Goal: Task Accomplishment & Management: Complete application form

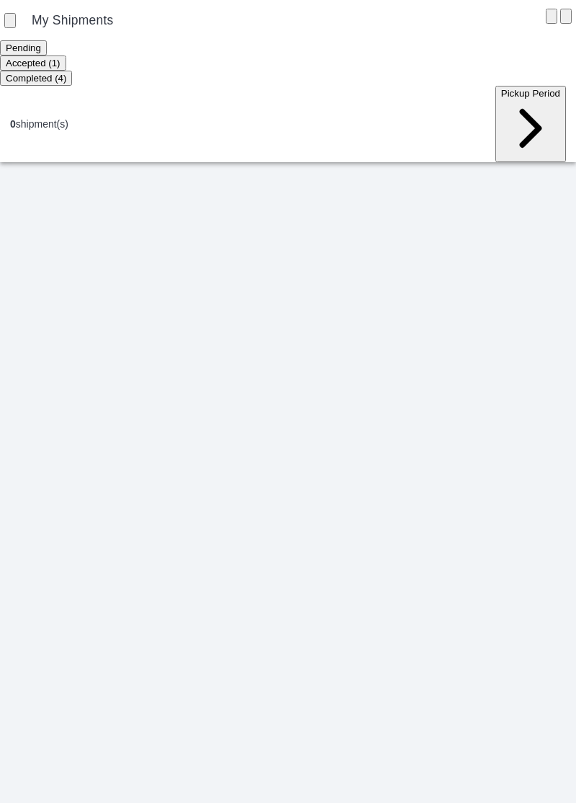
click at [66, 64] on ion-segment-button "Accepted (1)" at bounding box center [33, 63] width 66 height 12
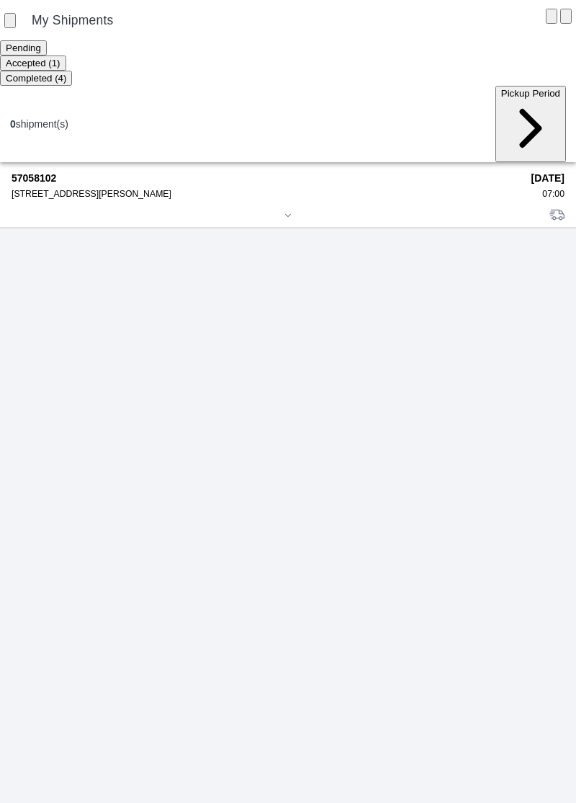
click at [66, 189] on div "[STREET_ADDRESS][PERSON_NAME]" at bounding box center [267, 194] width 510 height 10
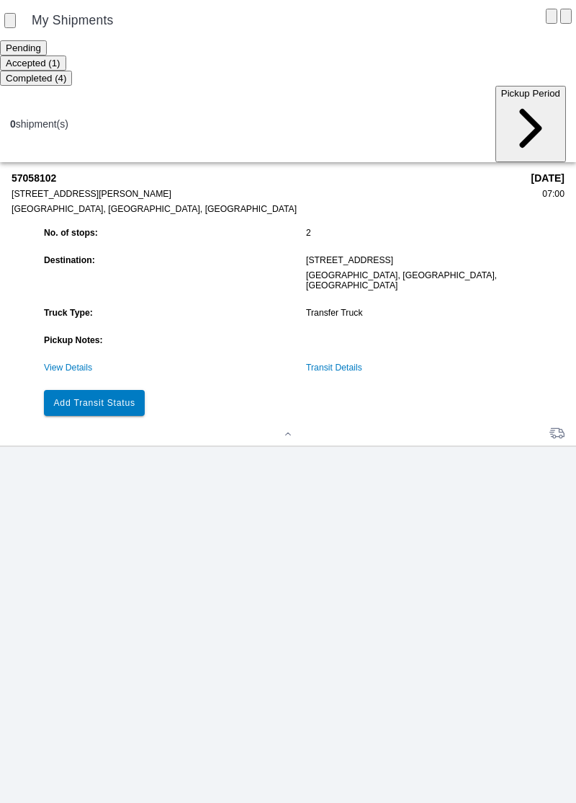
click at [111, 390] on button "Add Transit Status" at bounding box center [94, 403] width 101 height 26
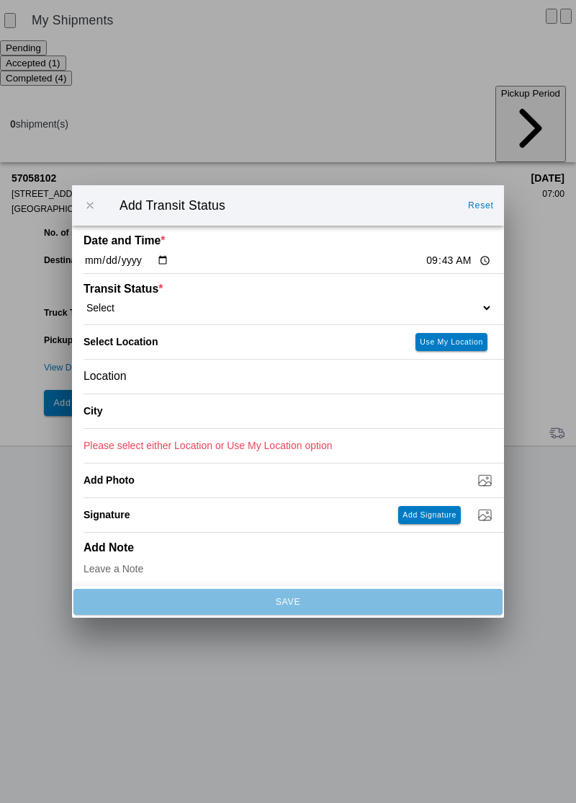
click at [425, 256] on input "09:43" at bounding box center [459, 260] width 68 height 15
type input "07:00"
click at [140, 290] on ion-label "Transit Status *" at bounding box center [237, 288] width 307 height 13
click at [158, 292] on span "*" at bounding box center [160, 288] width 4 height 12
click at [114, 302] on select "Select Arrive at Drop Off Arrive at Pickup Break Start Break Stop Depart Drop O…" at bounding box center [288, 307] width 409 height 13
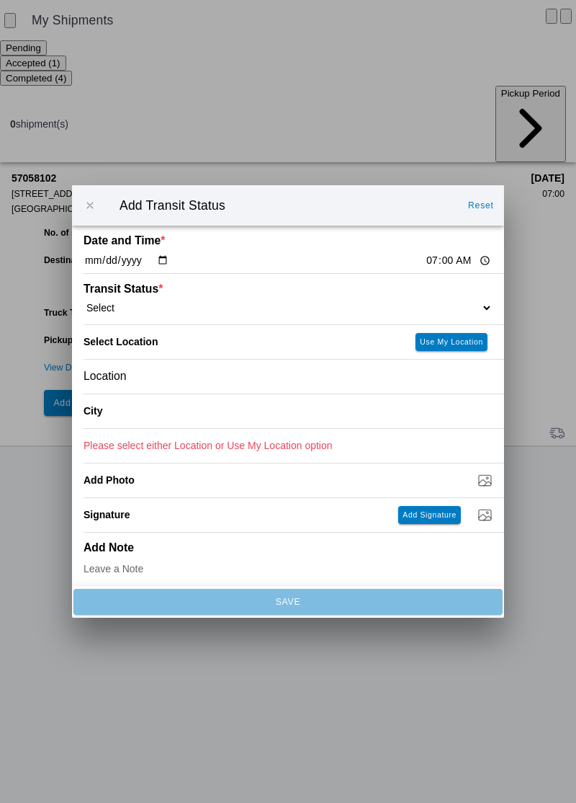
select select "ARVPULOC"
click at [182, 374] on div "Location" at bounding box center [288, 377] width 409 height 34
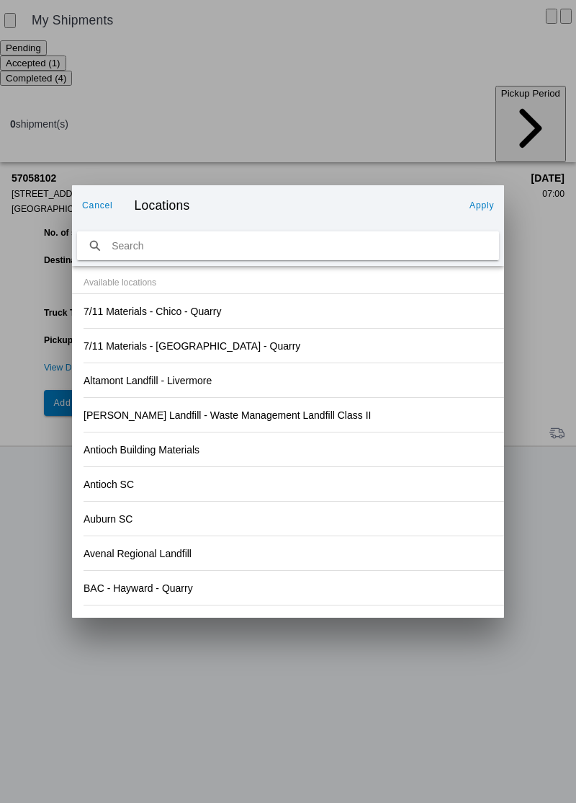
click at [305, 317] on div "7/11 Materials - Chico - Quarry" at bounding box center [288, 311] width 409 height 34
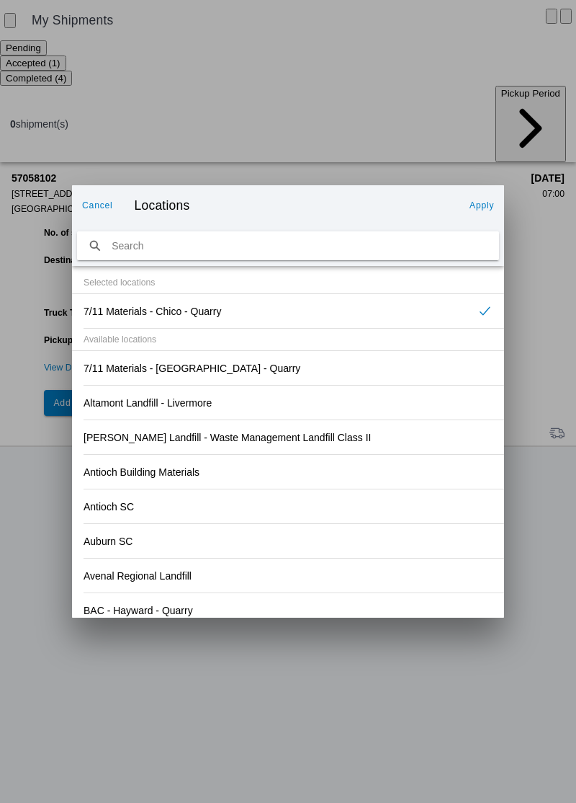
click at [0, 0] on slot "Apply" at bounding box center [0, 0] width 0 height 0
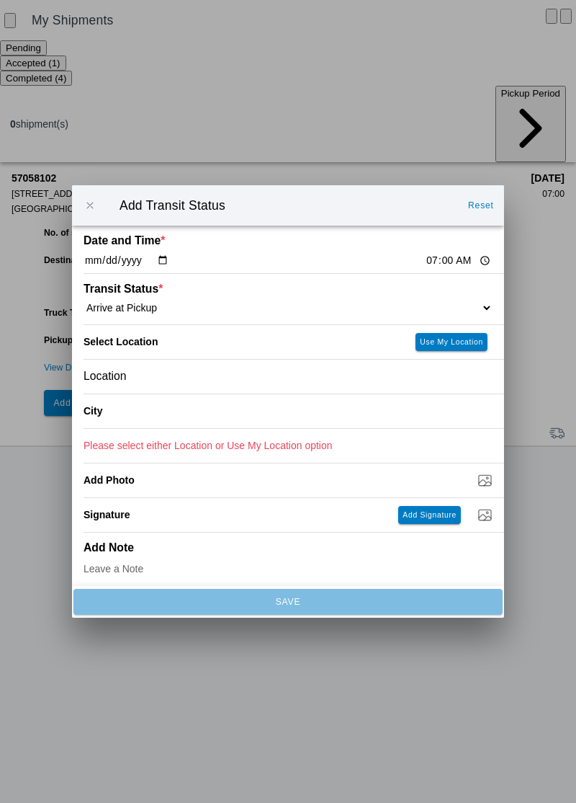
type input "Chico"
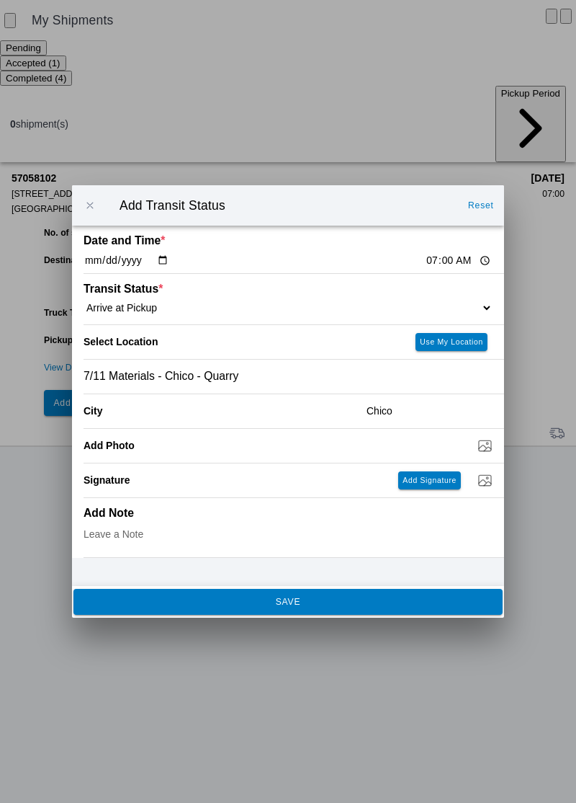
click at [331, 601] on span "SAVE" at bounding box center [288, 601] width 410 height 9
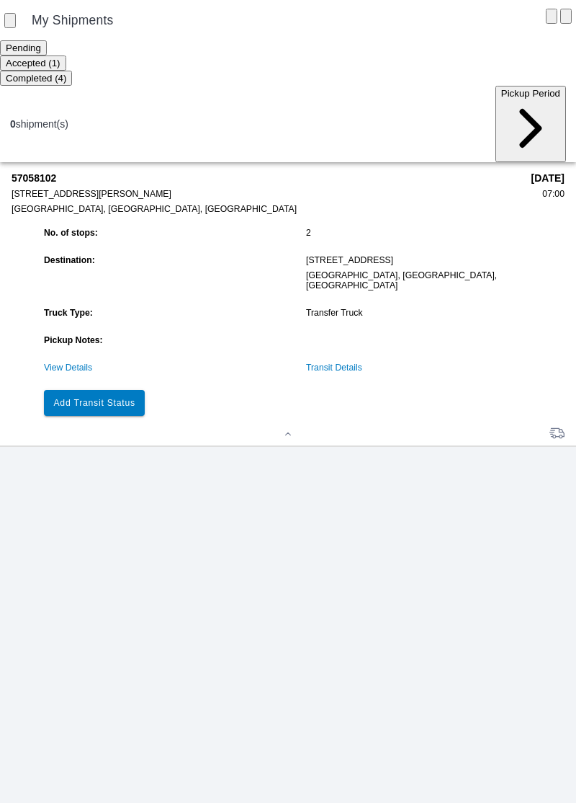
click at [0, 0] on slot "Add Transit Status" at bounding box center [0, 0] width 0 height 0
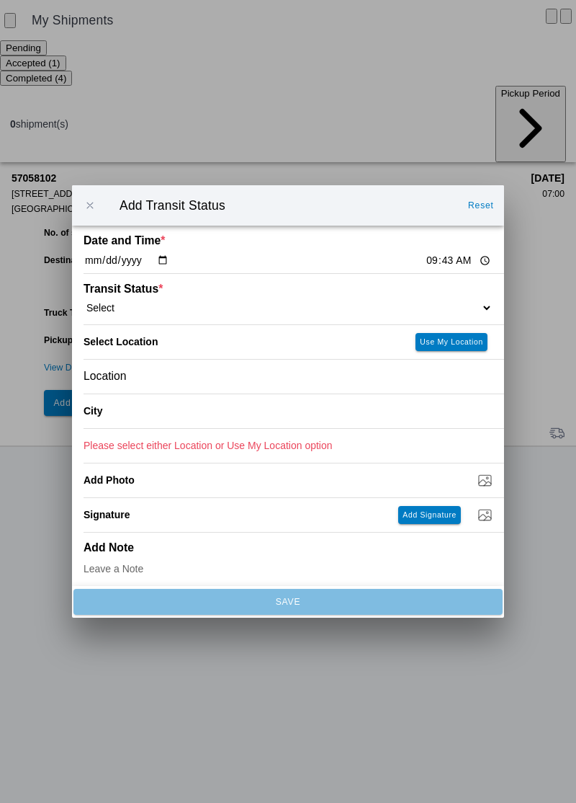
click at [425, 258] on input "09:43" at bounding box center [459, 260] width 68 height 15
type input "07:20"
click at [114, 303] on select "Select Arrive at Drop Off Arrive at Pickup Break Start Break Stop Depart Drop O…" at bounding box center [288, 307] width 409 height 13
select select "DPTPULOC"
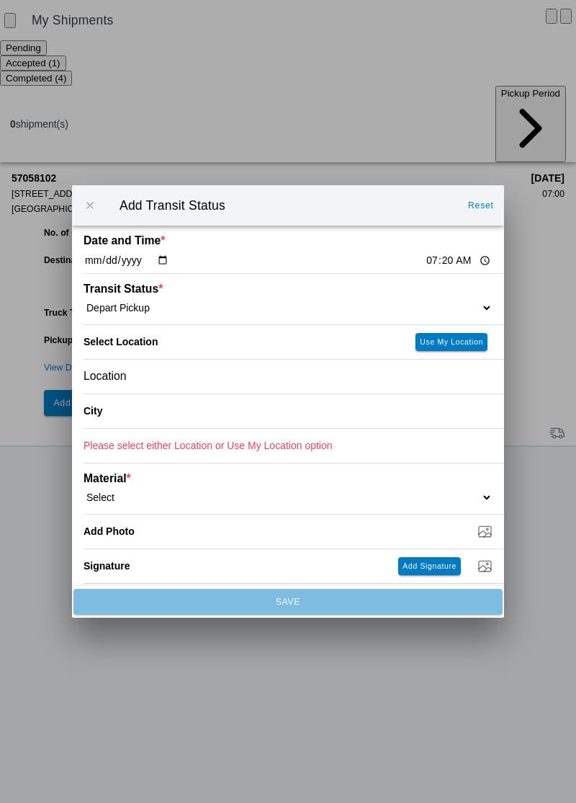
click at [180, 380] on div "Location" at bounding box center [288, 377] width 409 height 34
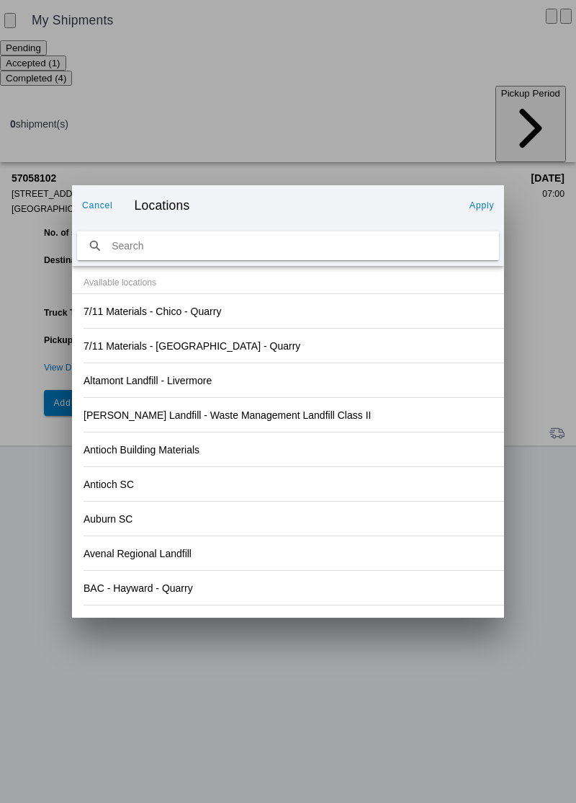
click at [317, 317] on div "7/11 Materials - Chico - Quarry" at bounding box center [288, 311] width 409 height 34
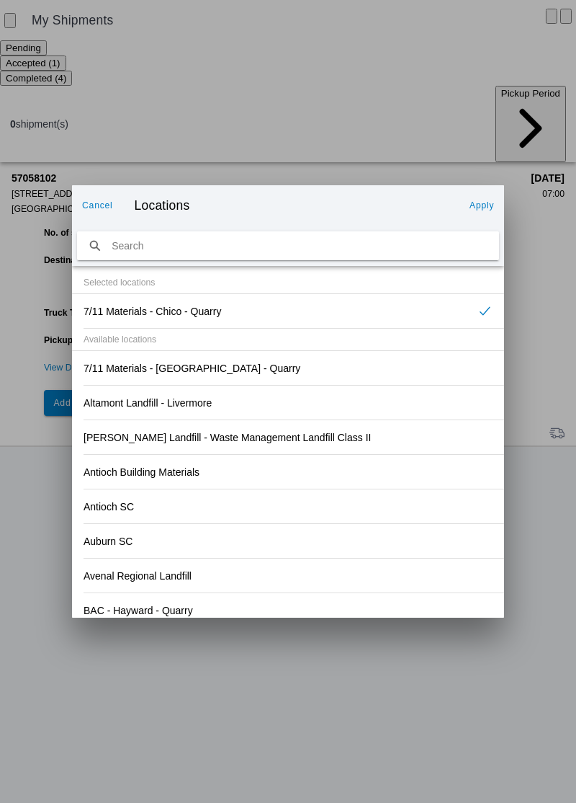
click at [0, 0] on slot "Apply" at bounding box center [0, 0] width 0 height 0
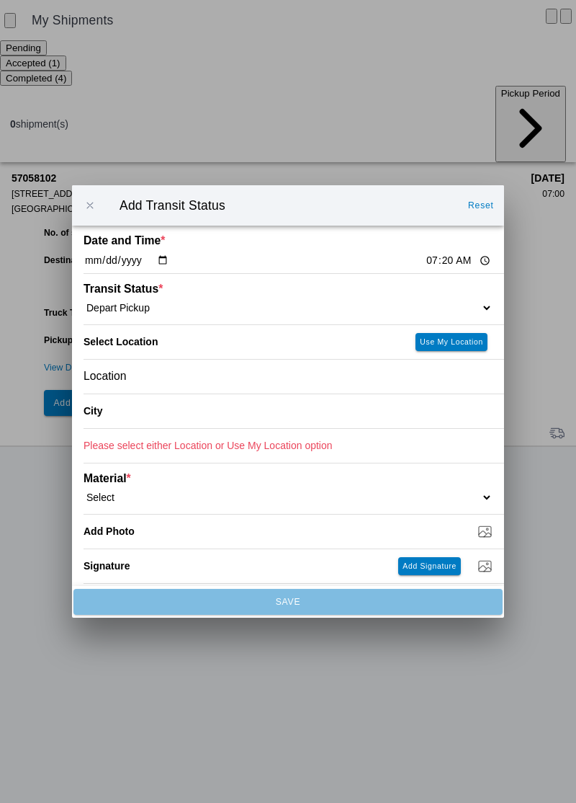
type input "Chico"
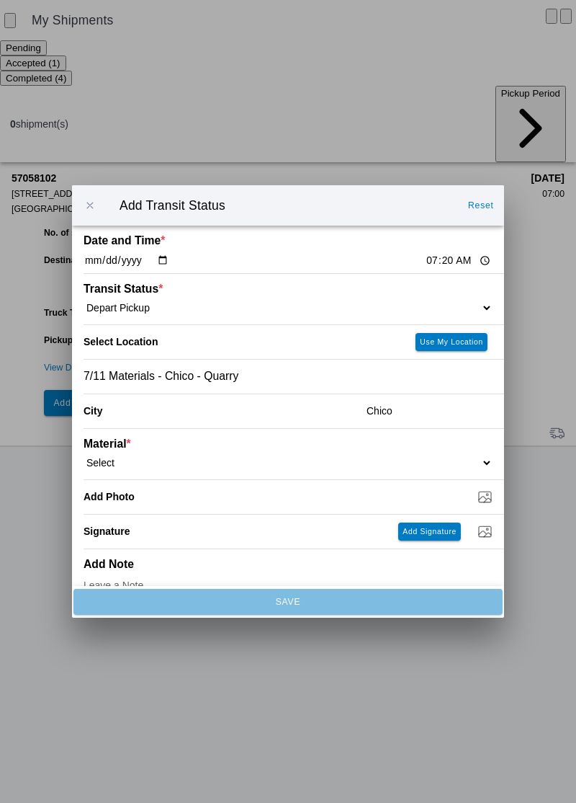
click at [180, 458] on select "Select 1" x 3" Rock 1" x 4" Rock 2" x 4" Rock Asphalt Cold Patch Backfill Spec …" at bounding box center [288, 462] width 409 height 13
select select "708650"
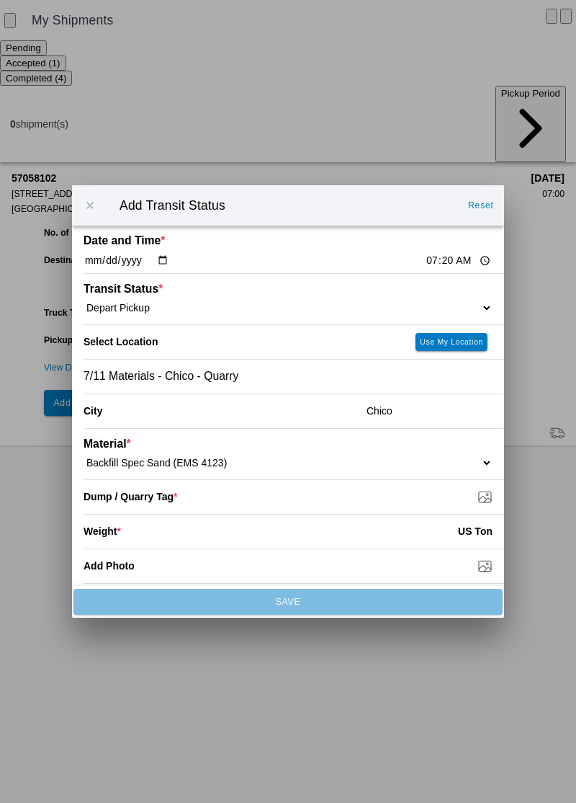
click at [202, 465] on select "Select 1" x 3" Rock 1" x 4" Rock 2" x 4" Rock Asphalt Cold Patch Backfill Spec …" at bounding box center [288, 462] width 409 height 13
click at [179, 500] on input "Dump / Quarry Tag *" at bounding box center [294, 496] width 421 height 16
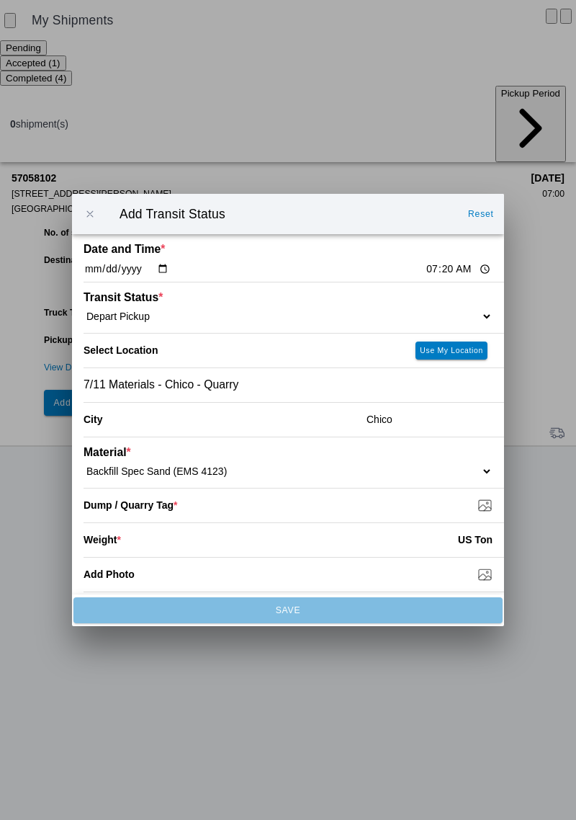
type input "C:\fakepath\17599418475261488192905427816362.jpg"
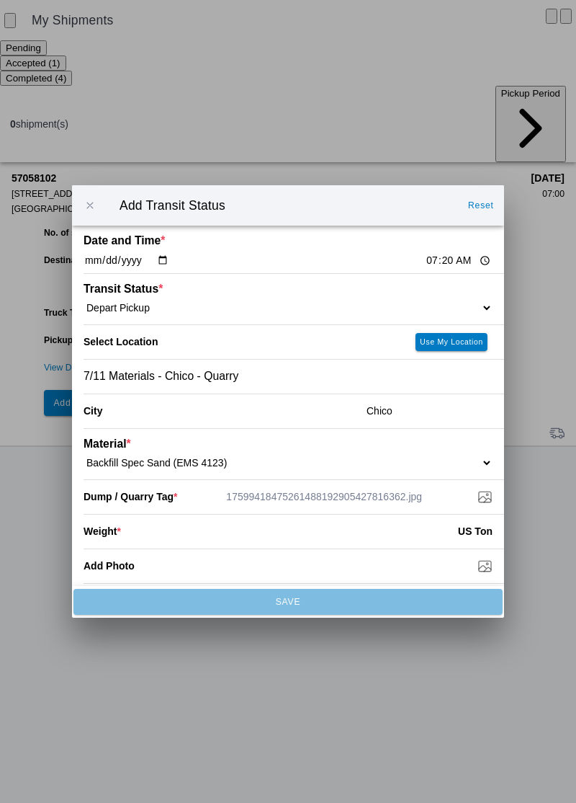
click at [196, 534] on input "number" at bounding box center [289, 531] width 337 height 32
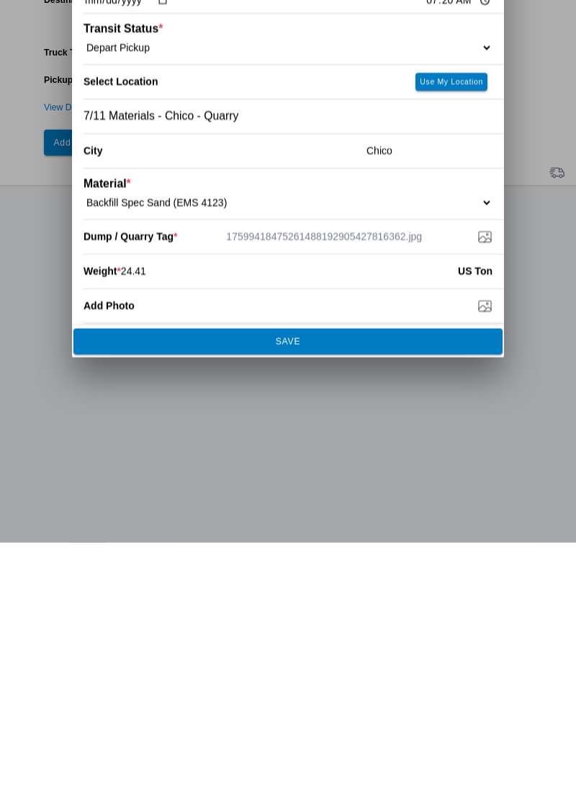
type input "24.41"
click at [330, 596] on button "SAVE" at bounding box center [287, 602] width 429 height 26
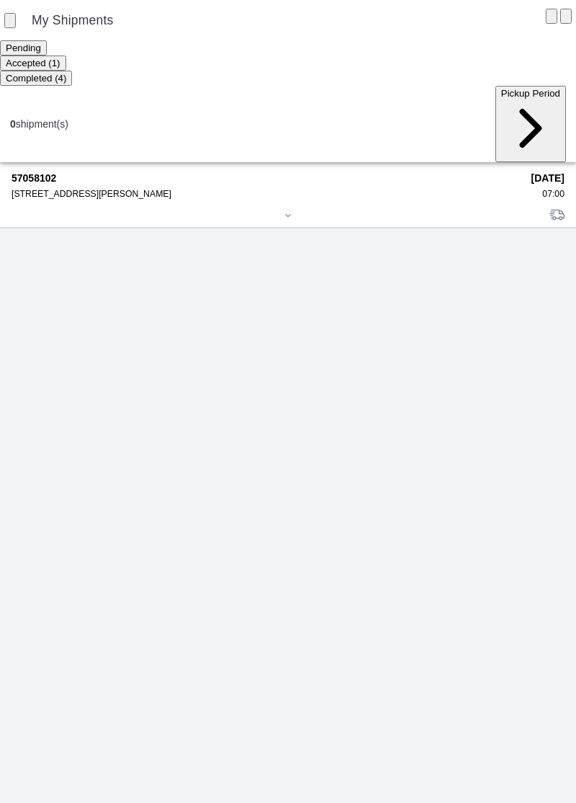
click at [67, 189] on div "[STREET_ADDRESS][PERSON_NAME]" at bounding box center [267, 194] width 510 height 10
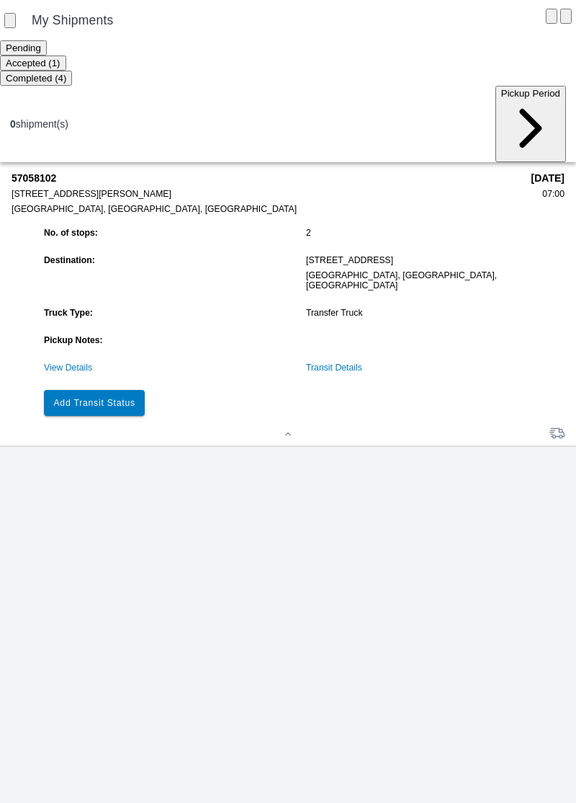
click at [0, 0] on slot "Add Transit Status" at bounding box center [0, 0] width 0 height 0
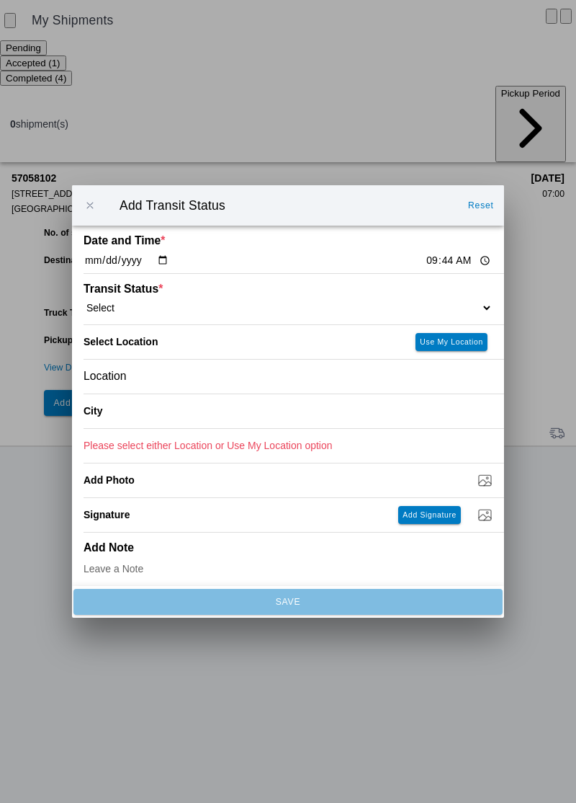
click at [425, 257] on input "09:44" at bounding box center [459, 260] width 68 height 15
type input "07:58"
click at [154, 308] on select "Select Arrive at Drop Off Arrive at Pickup Break Start Break Stop Depart Drop O…" at bounding box center [288, 307] width 409 height 13
select select "ARVDLVLOC"
click at [174, 380] on div "Location" at bounding box center [288, 377] width 409 height 34
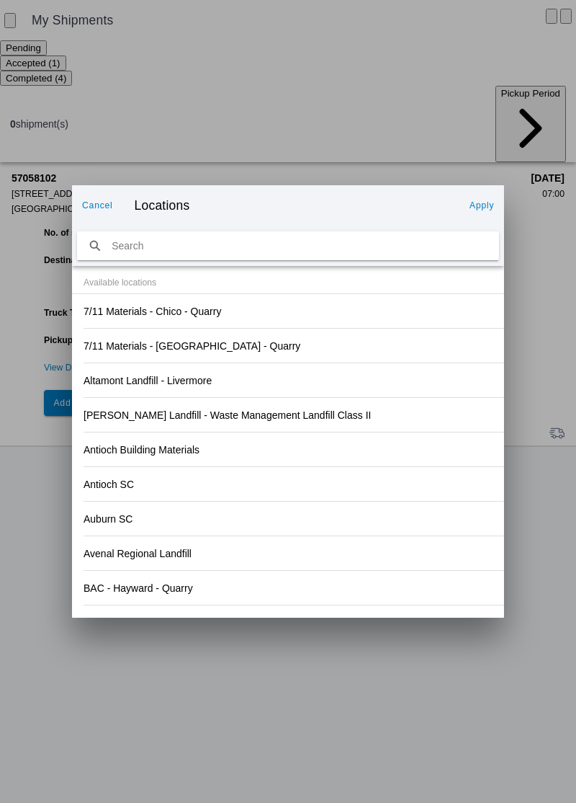
click at [370, 473] on div "Antioch SC" at bounding box center [288, 484] width 409 height 34
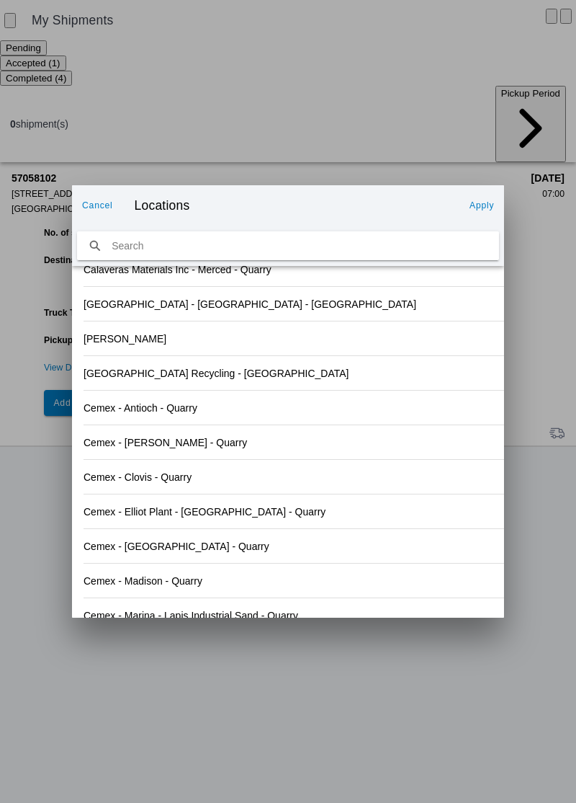
scroll to position [656, 0]
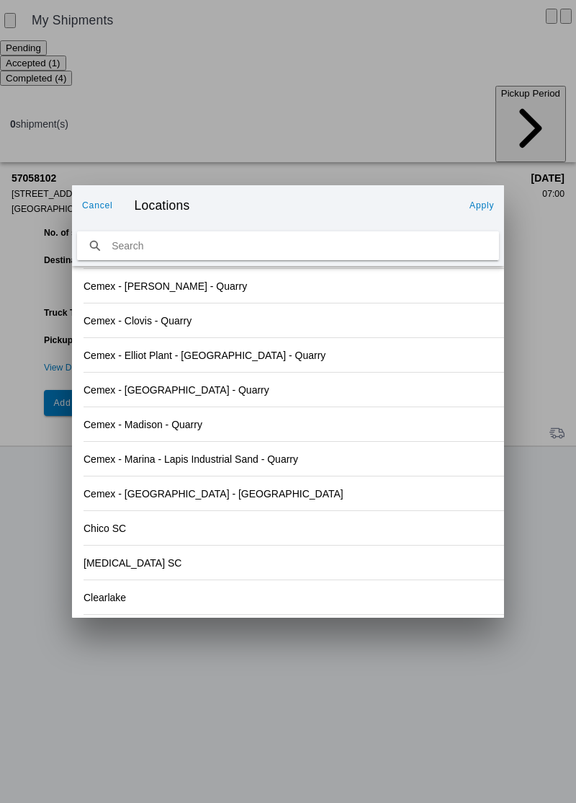
click at [128, 530] on div "Chico SC" at bounding box center [288, 528] width 409 height 34
click at [0, 0] on slot "[MEDICAL_DATA] SC" at bounding box center [0, 0] width 0 height 0
click at [0, 0] on slot "Chico SC" at bounding box center [0, 0] width 0 height 0
click at [0, 0] on slot "Apply" at bounding box center [0, 0] width 0 height 0
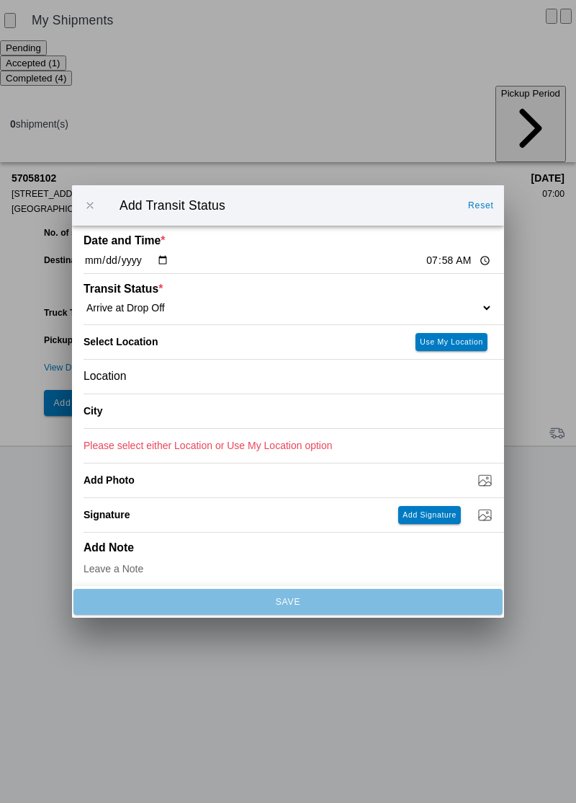
type input "Chico"
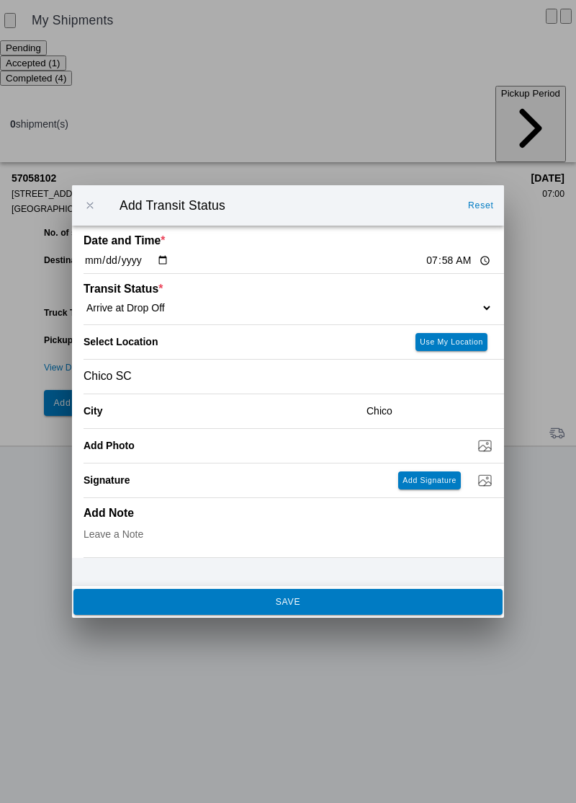
click at [0, 0] on slot "SAVE" at bounding box center [0, 0] width 0 height 0
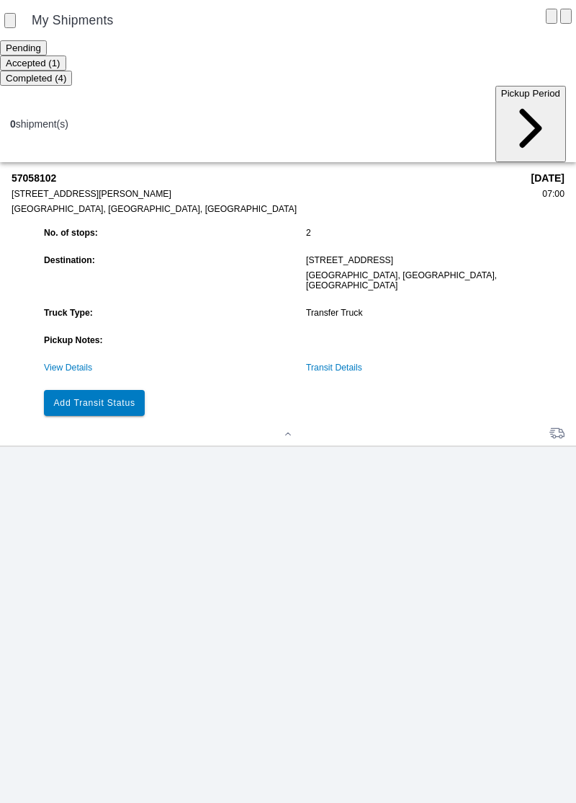
click at [0, 0] on slot "Add Transit Status" at bounding box center [0, 0] width 0 height 0
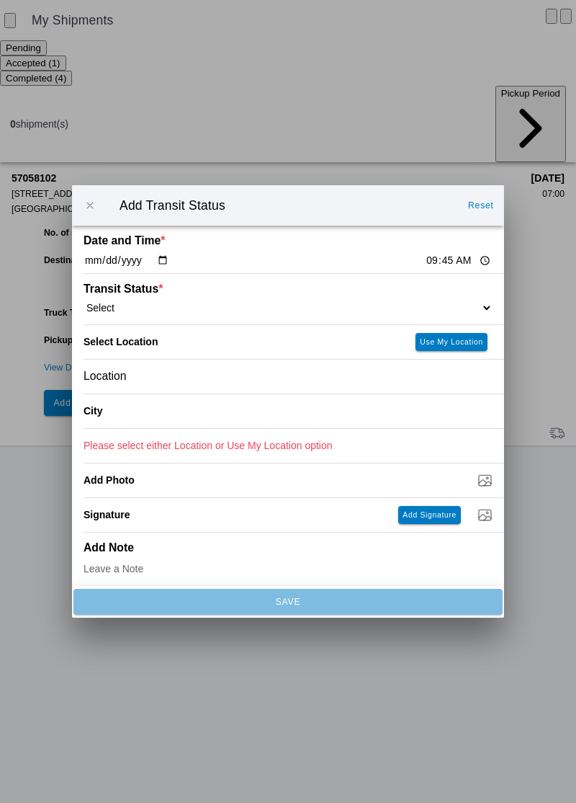
click at [425, 256] on input "09:45" at bounding box center [459, 260] width 68 height 15
type input "08:16"
click at [182, 305] on select "Select Arrive at Drop Off Arrive at Pickup Break Start Break Stop Depart Drop O…" at bounding box center [288, 307] width 409 height 13
select select "DPTDLVLOC"
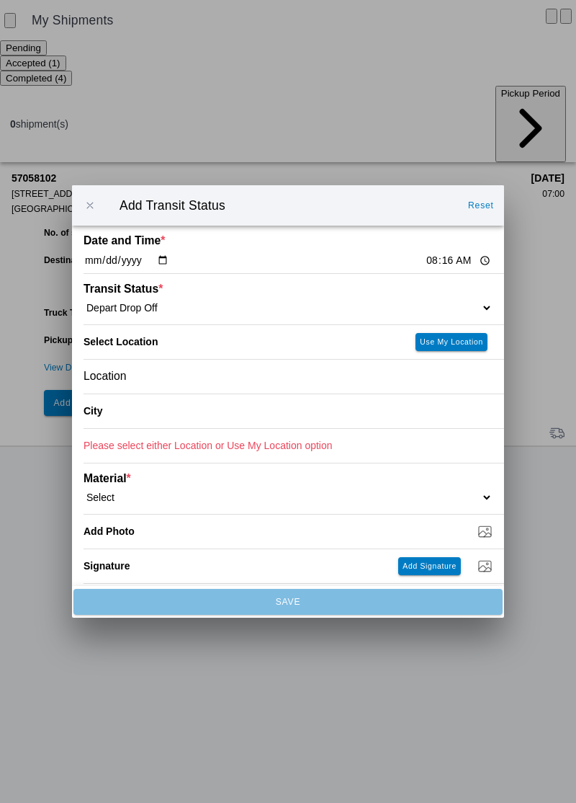
click at [169, 376] on div "Location" at bounding box center [288, 377] width 409 height 34
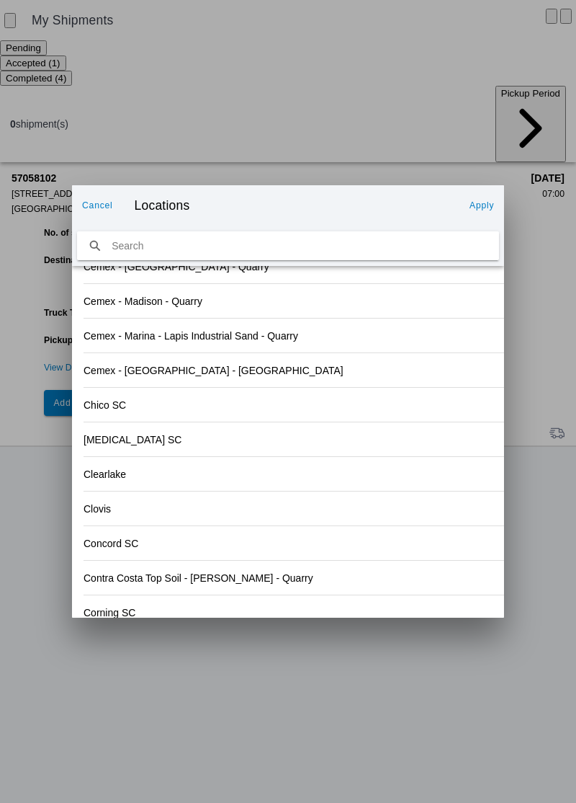
scroll to position [911, 0]
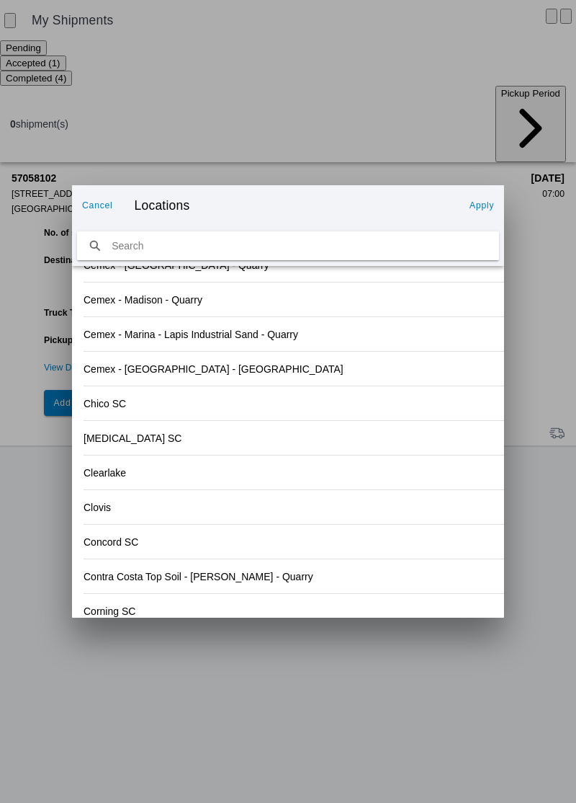
click at [0, 0] on slot "Apply" at bounding box center [0, 0] width 0 height 0
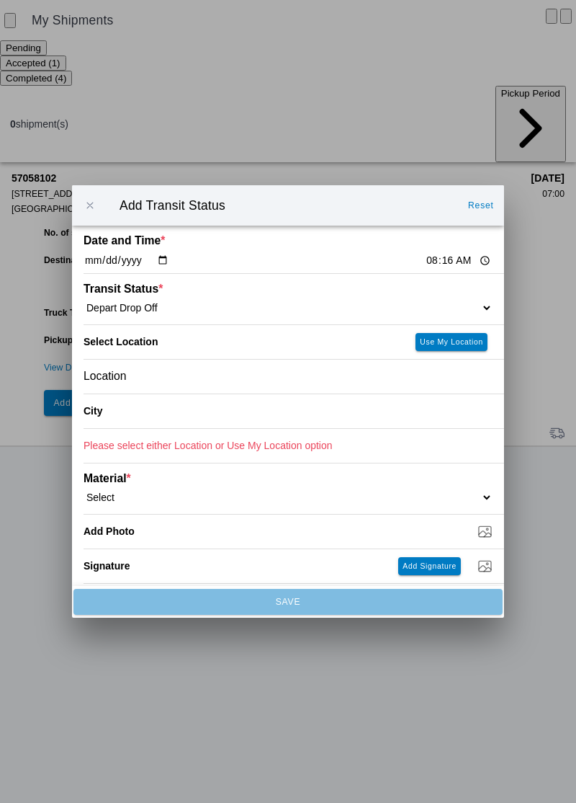
click at [163, 380] on div "Location" at bounding box center [288, 377] width 409 height 34
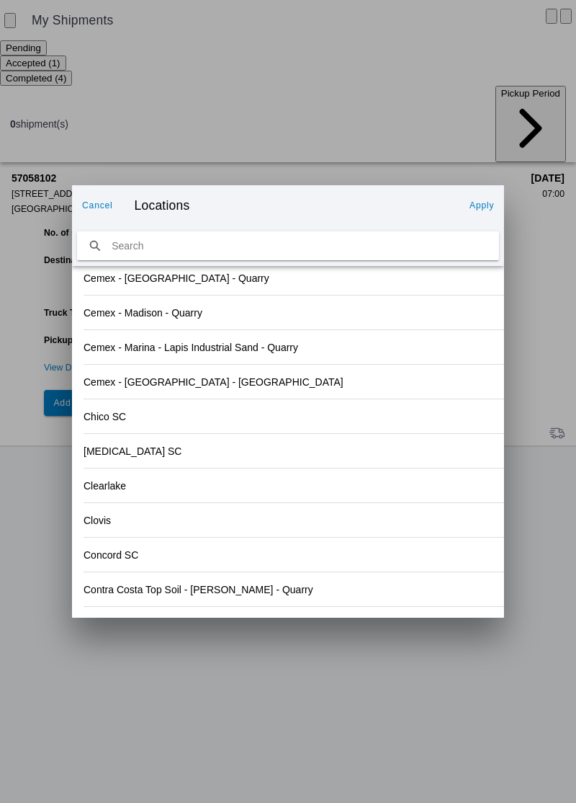
click at [127, 415] on div "Chico SC" at bounding box center [288, 416] width 409 height 34
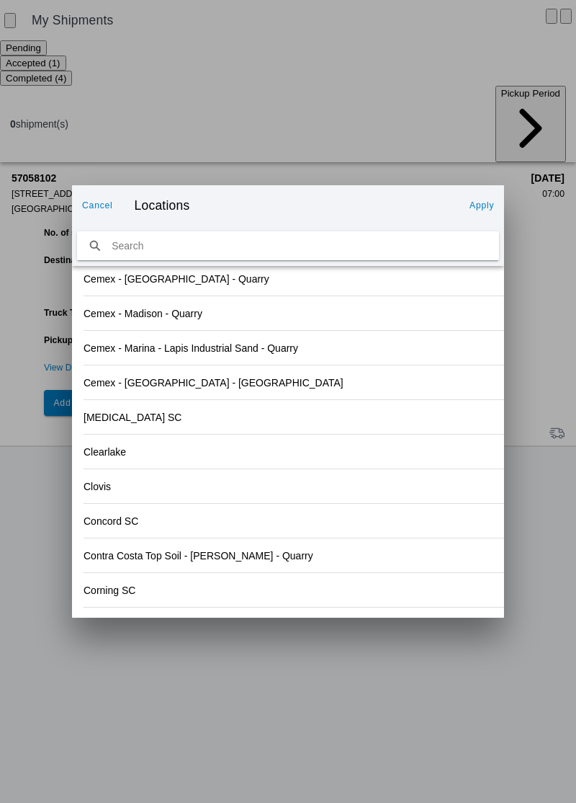
click at [0, 0] on slot "Apply" at bounding box center [0, 0] width 0 height 0
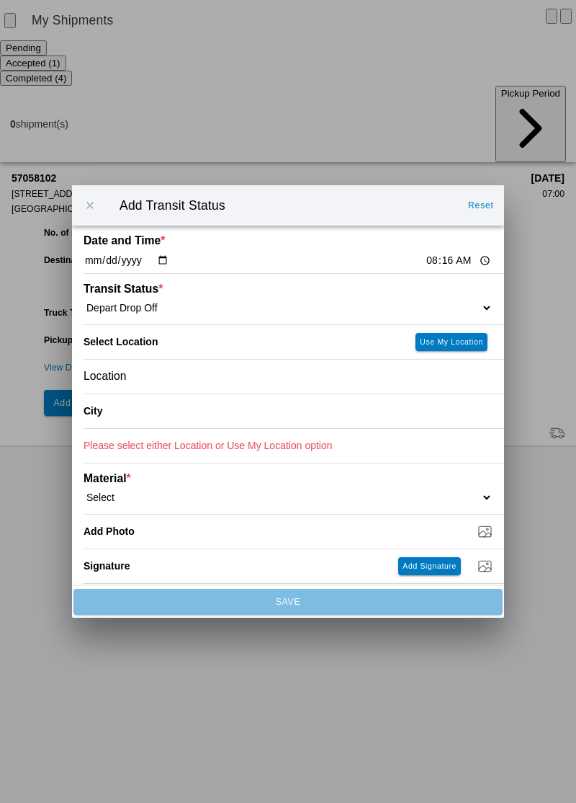
type input "Chico"
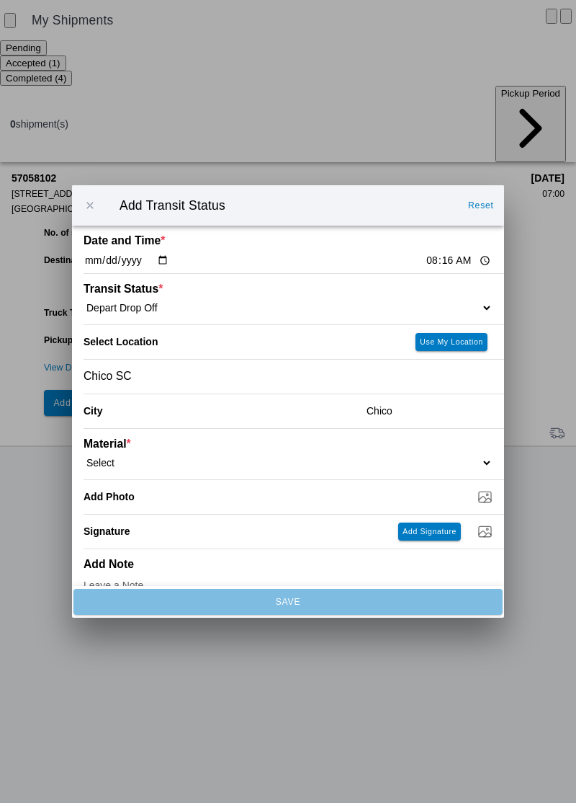
click at [158, 464] on select "Select 1" x 3" Rock 1" x 4" Rock 2" x 4" Rock Asphalt Cold Patch Backfill Spec …" at bounding box center [288, 462] width 409 height 13
select select "708650"
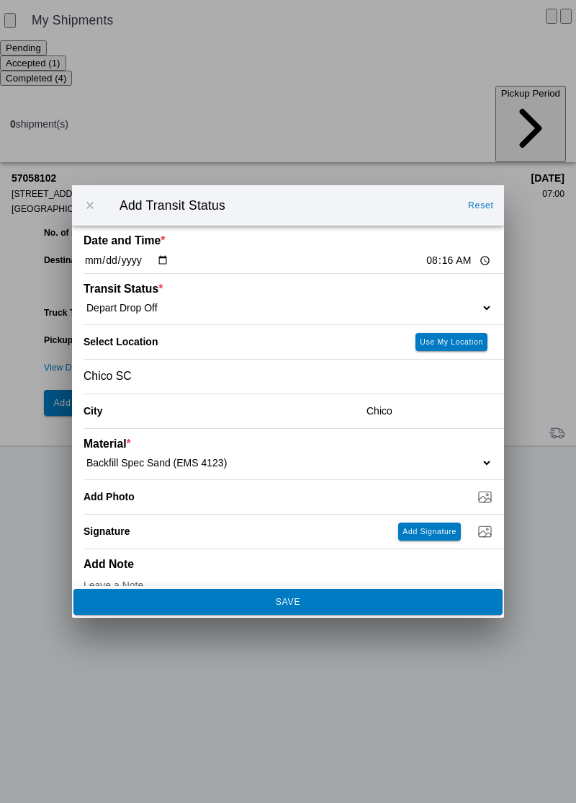
click at [304, 607] on button "SAVE" at bounding box center [287, 602] width 429 height 26
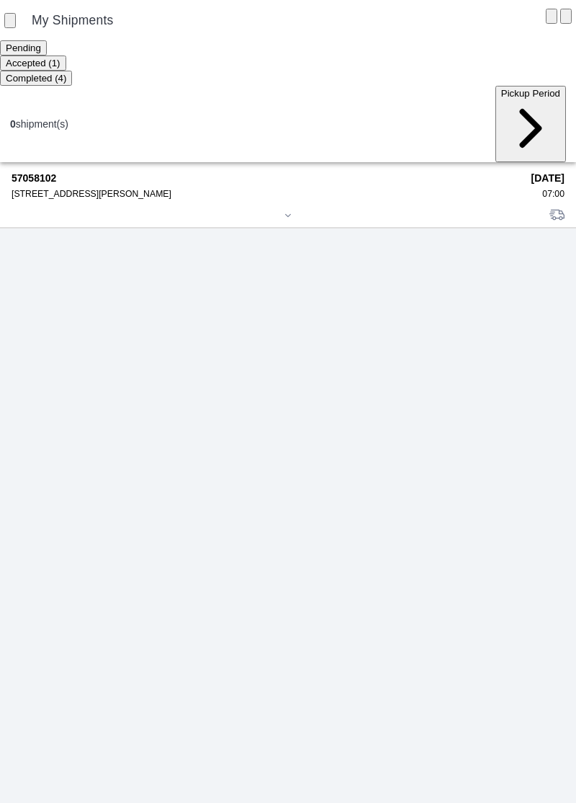
click at [75, 189] on div "[STREET_ADDRESS][PERSON_NAME]" at bounding box center [267, 194] width 510 height 10
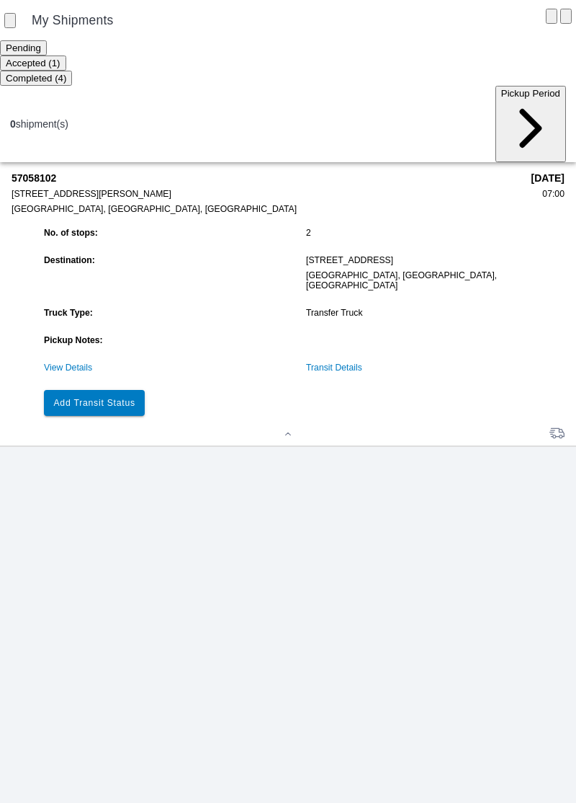
click at [0, 0] on slot "Add Transit Status" at bounding box center [0, 0] width 0 height 0
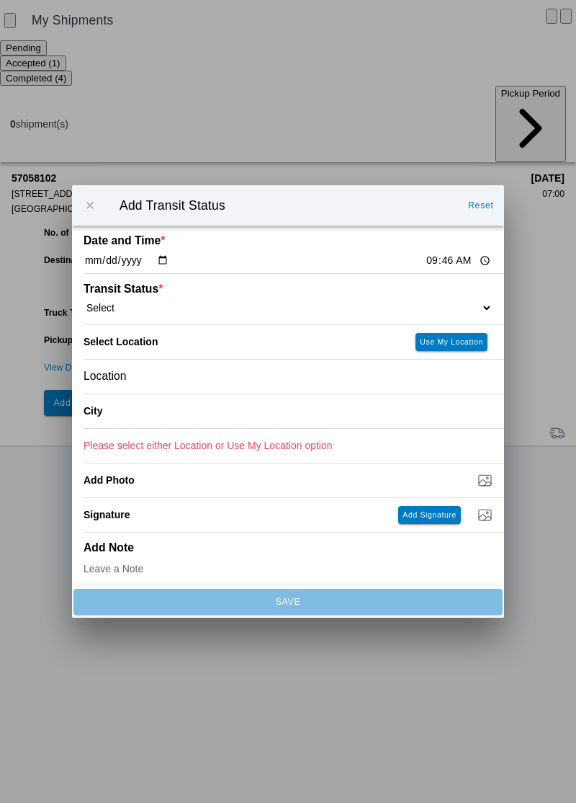
click at [425, 254] on input "09:46" at bounding box center [459, 260] width 68 height 15
type input "08:45"
click at [148, 304] on select "Select Arrive at Drop Off Arrive at Pickup Break Start Break Stop Depart Drop O…" at bounding box center [288, 307] width 409 height 13
select select "DELIVRED"
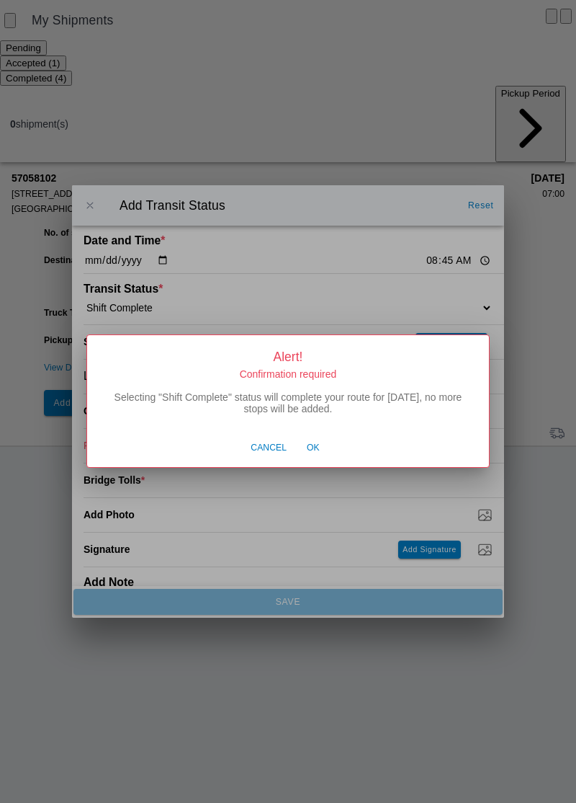
click at [321, 447] on button "Ok" at bounding box center [313, 447] width 27 height 27
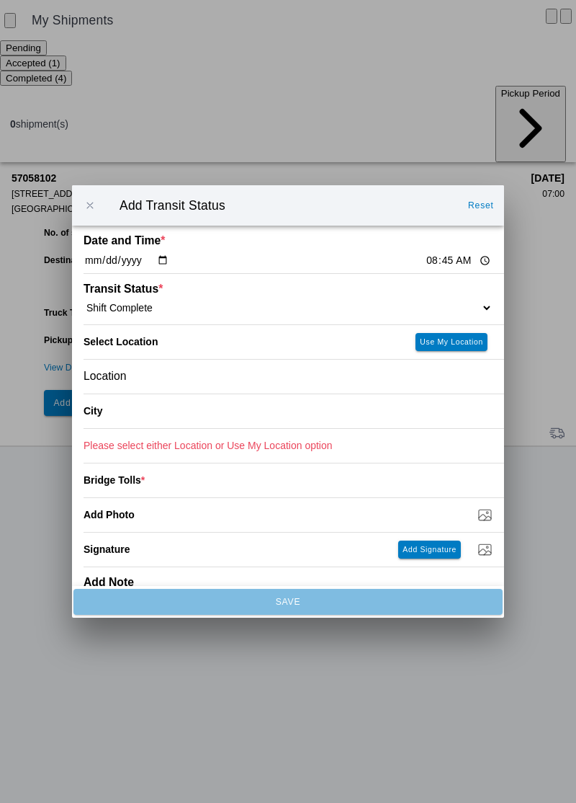
click at [176, 385] on div "Location" at bounding box center [288, 377] width 409 height 34
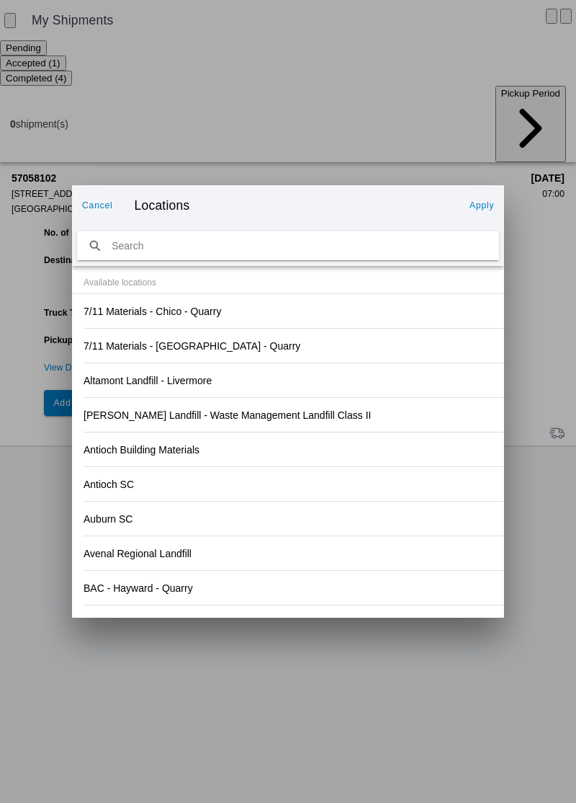
click at [228, 309] on div "7/11 Materials - Chico - Quarry" at bounding box center [288, 311] width 409 height 34
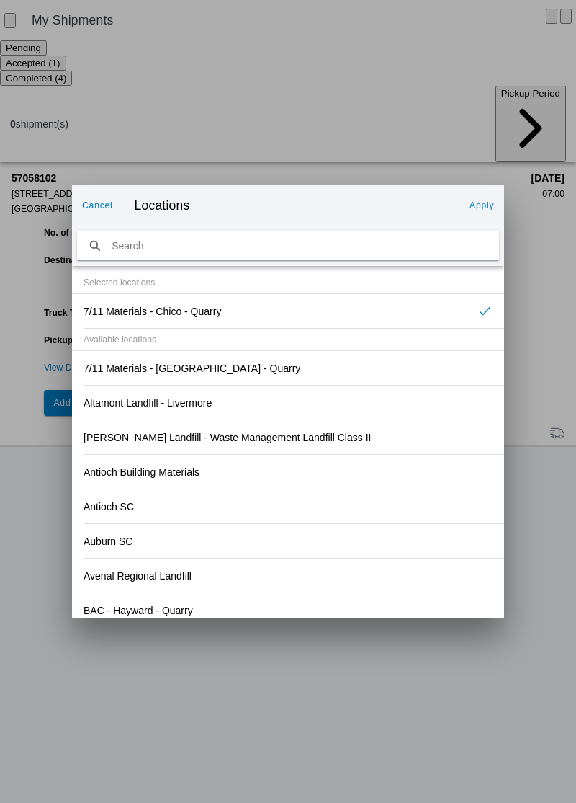
click at [484, 199] on button "Apply" at bounding box center [482, 205] width 36 height 23
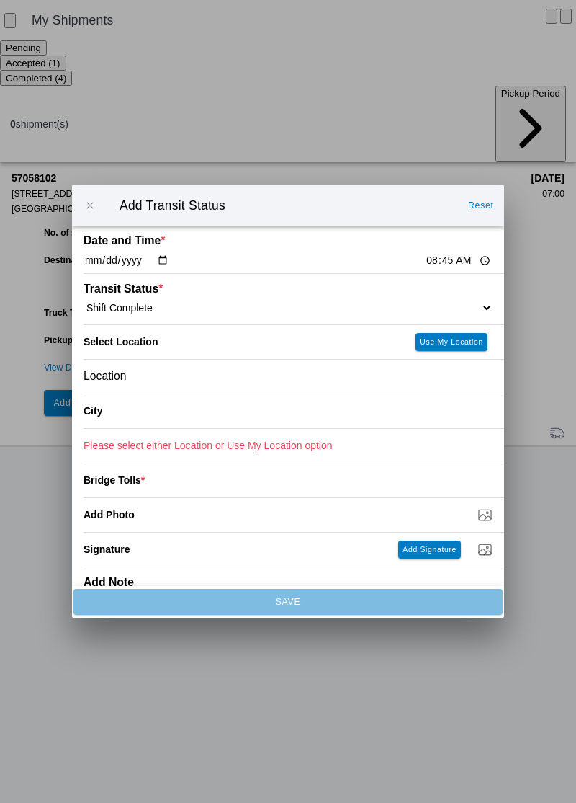
type input "Chico"
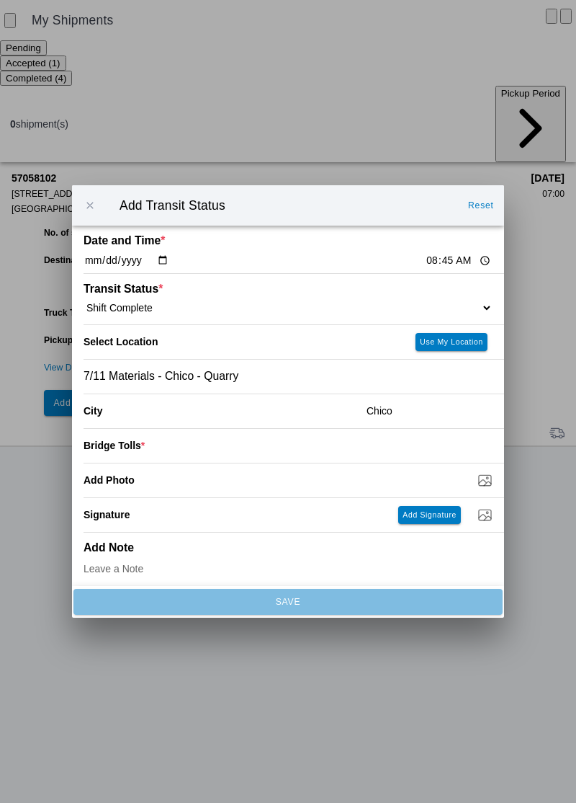
click at [201, 446] on input "number" at bounding box center [319, 445] width 348 height 32
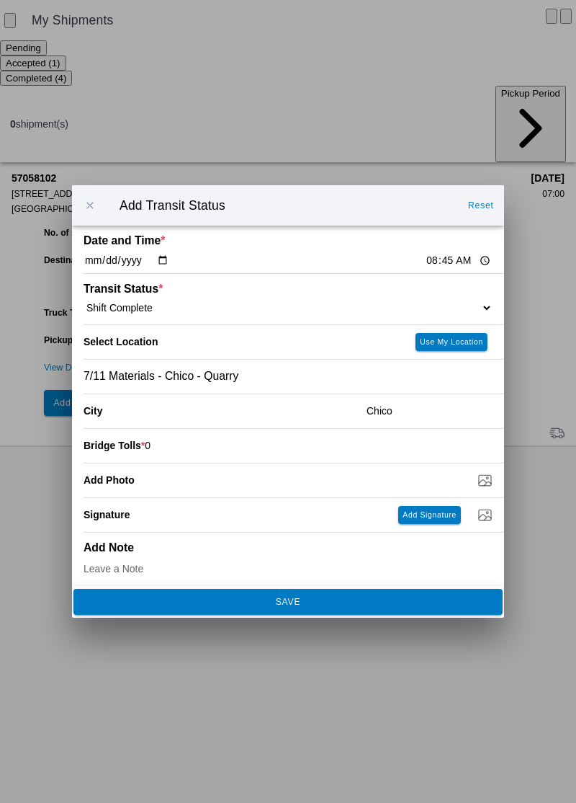
type input "0"
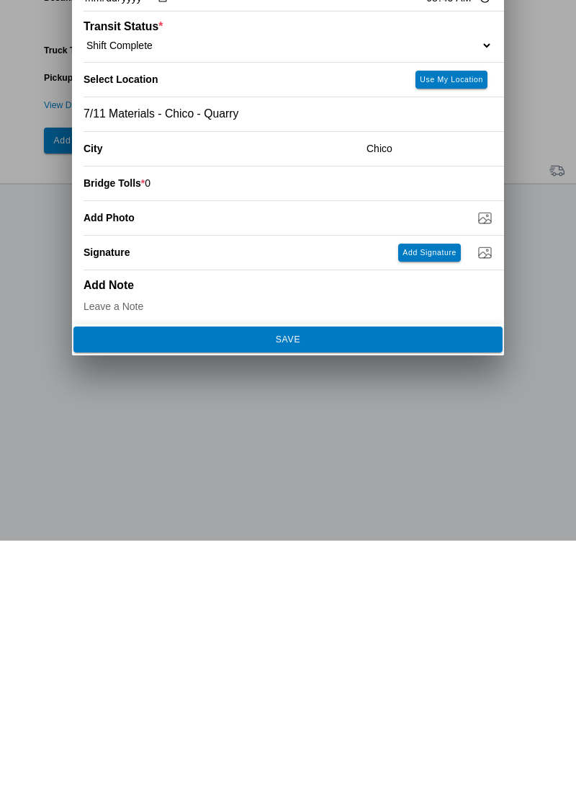
scroll to position [6, 0]
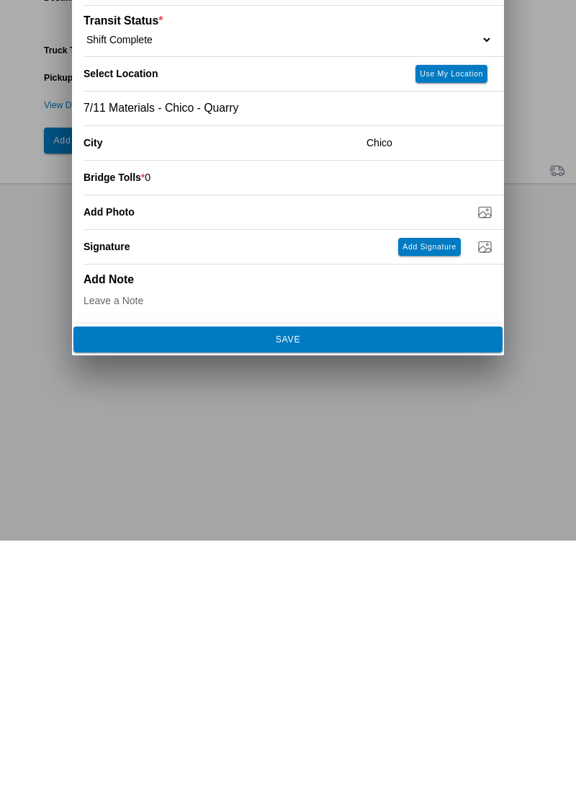
click at [365, 603] on span "SAVE" at bounding box center [288, 601] width 410 height 9
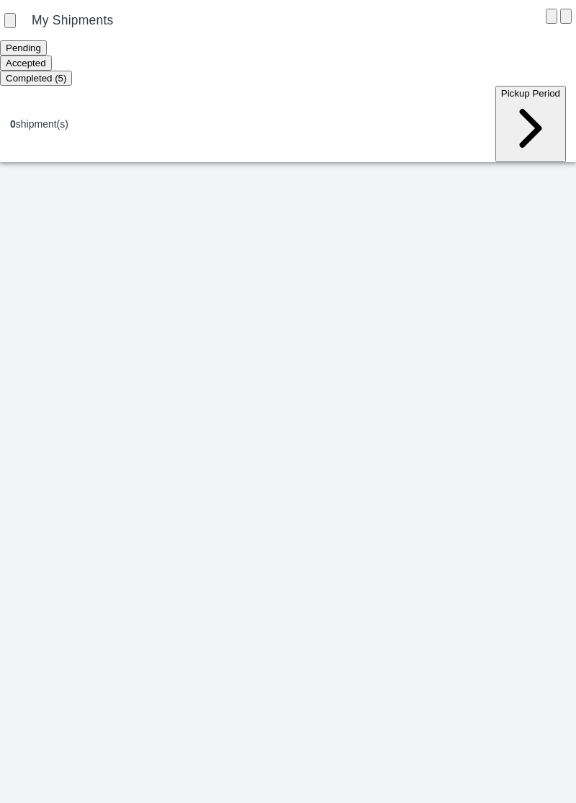
click at [360, 509] on div at bounding box center [288, 482] width 576 height 640
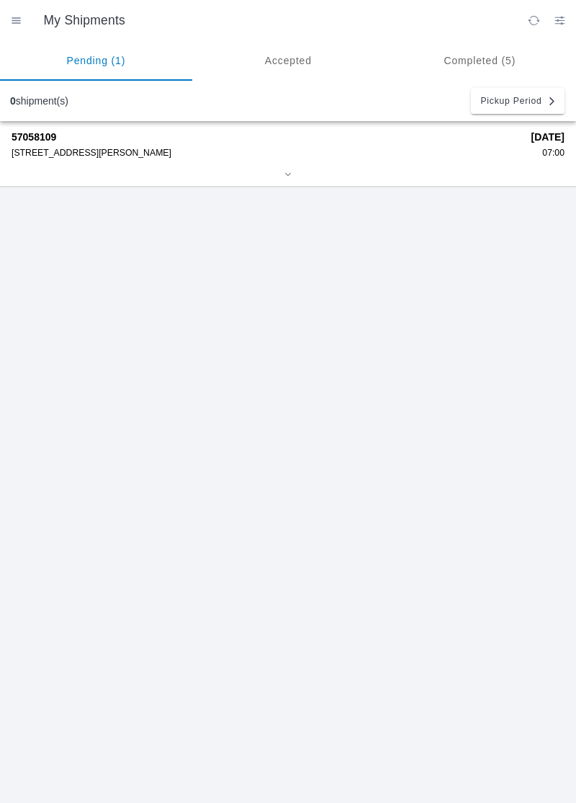
click at [76, 153] on div "[STREET_ADDRESS][PERSON_NAME]" at bounding box center [267, 153] width 510 height 10
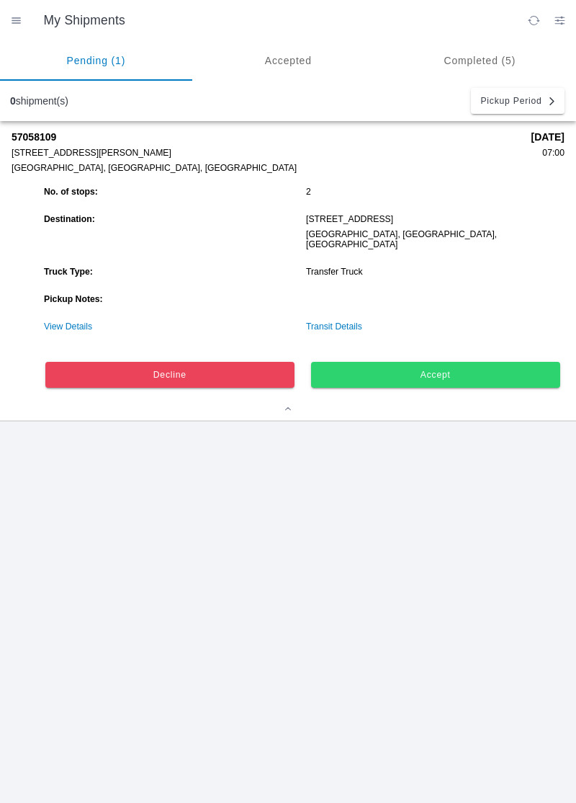
click at [73, 332] on ion-grid "No. of stops: 2 Destination: 11239 Midway St, 95928 Chico, CA, US Truck Type: T…" at bounding box center [302, 288] width 524 height 211
click at [77, 321] on link "View Details" at bounding box center [68, 326] width 48 height 10
